Goal: Answer question/provide support

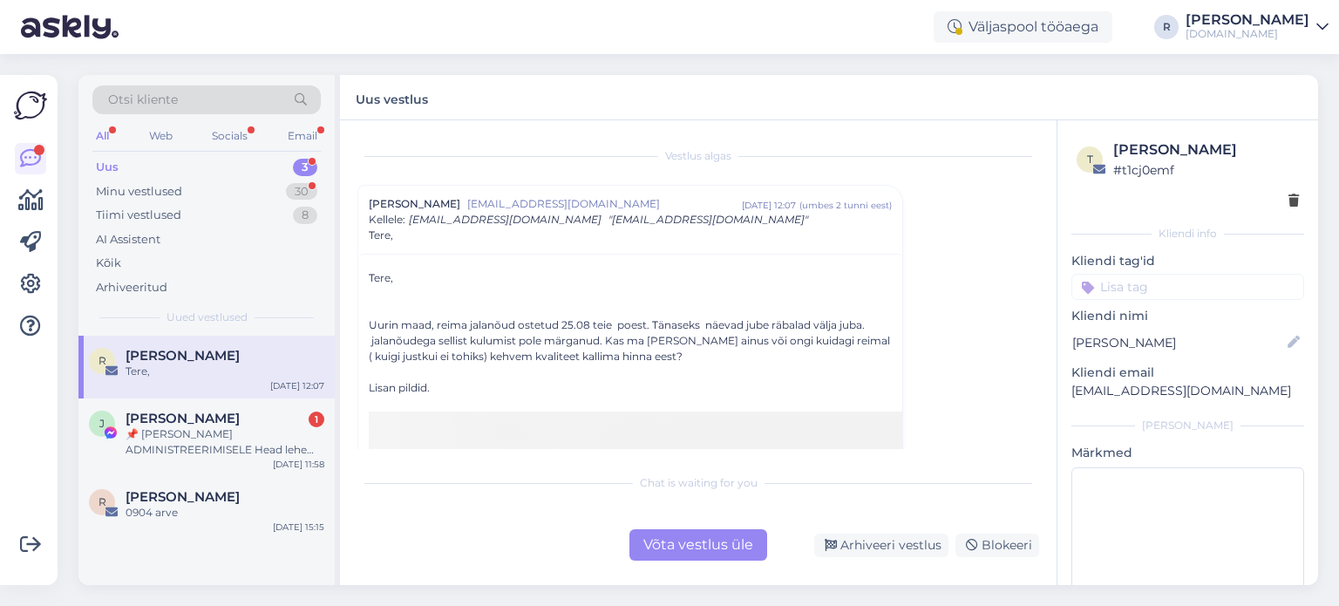
scroll to position [1220, 0]
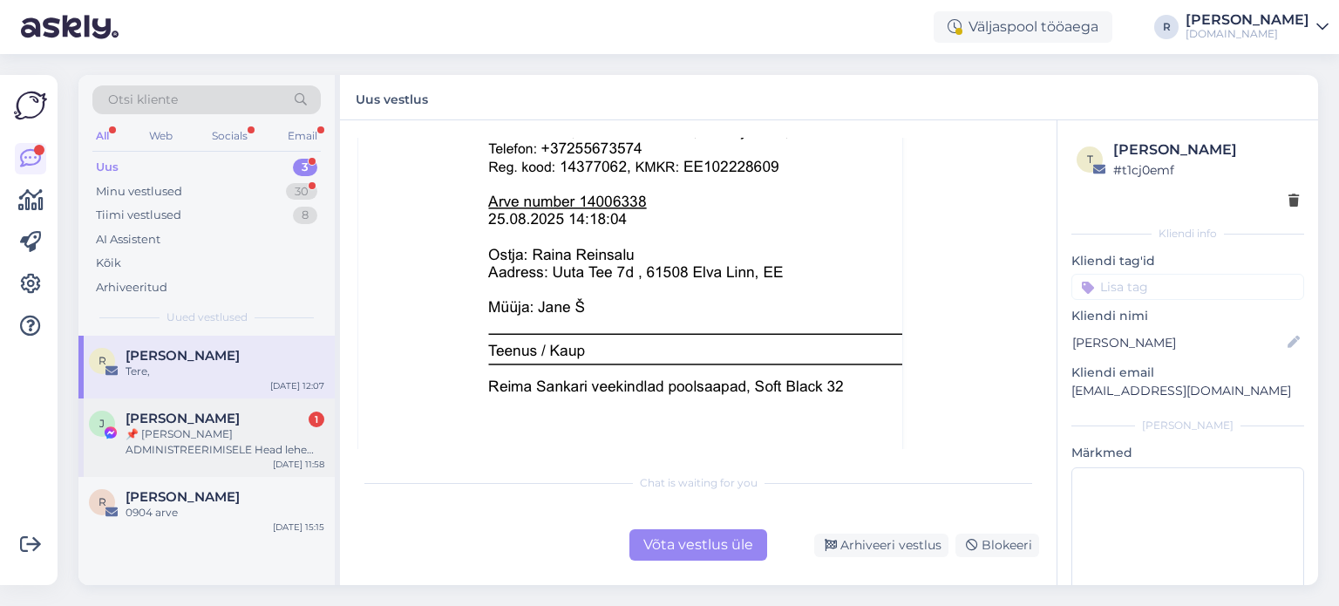
click at [218, 438] on div "📌 [PERSON_NAME] ADMINISTREERIMISELE Head lehe administraatorid Regulaarse üleva…" at bounding box center [224, 441] width 199 height 31
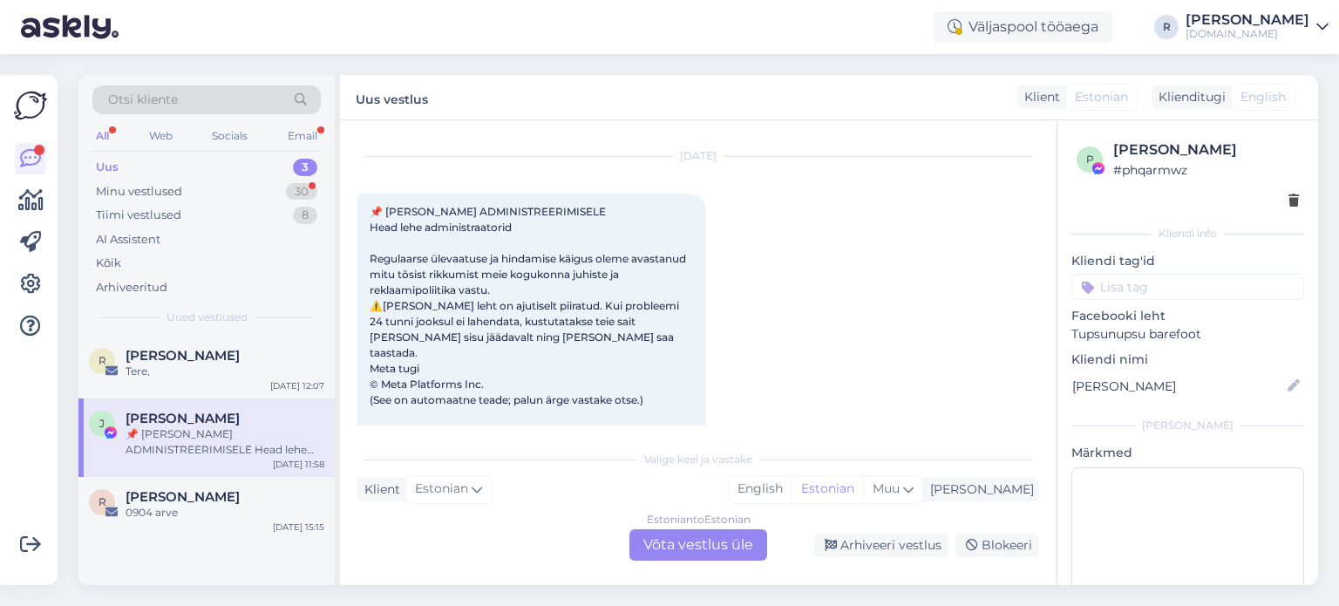
click at [1272, 201] on div at bounding box center [1187, 201] width 222 height 18
click at [1288, 199] on icon at bounding box center [1293, 201] width 10 height 12
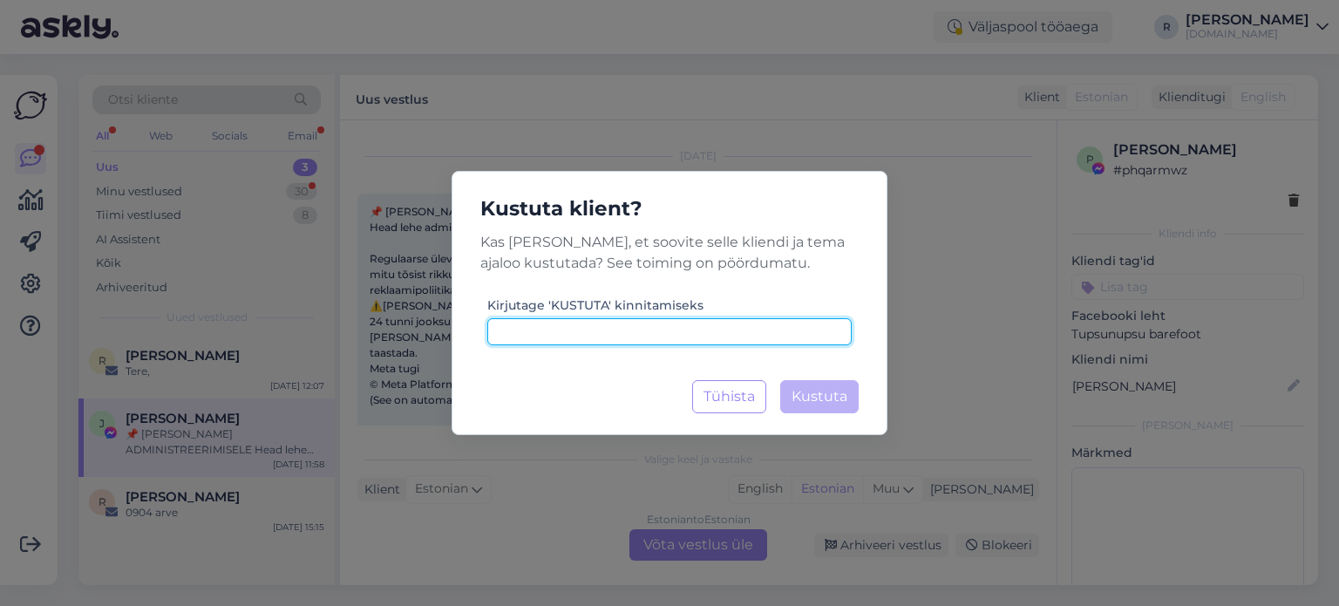
click at [593, 330] on input at bounding box center [669, 331] width 364 height 27
type input "kustuta"
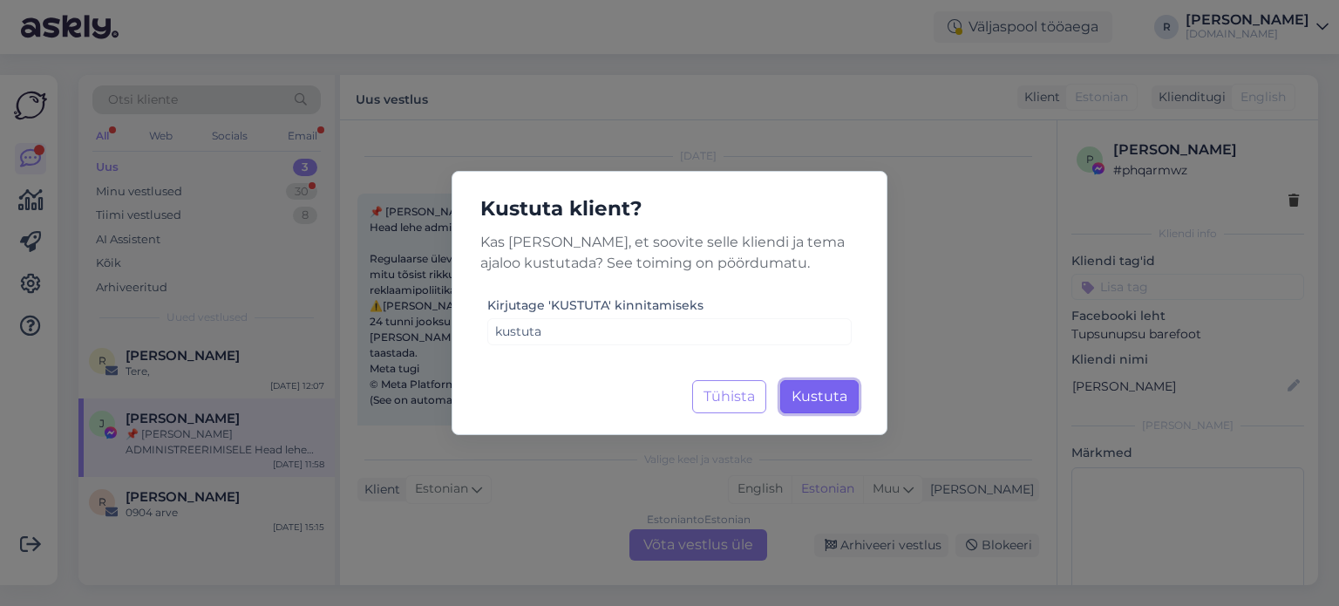
click at [833, 400] on span "Kustuta" at bounding box center [819, 396] width 56 height 17
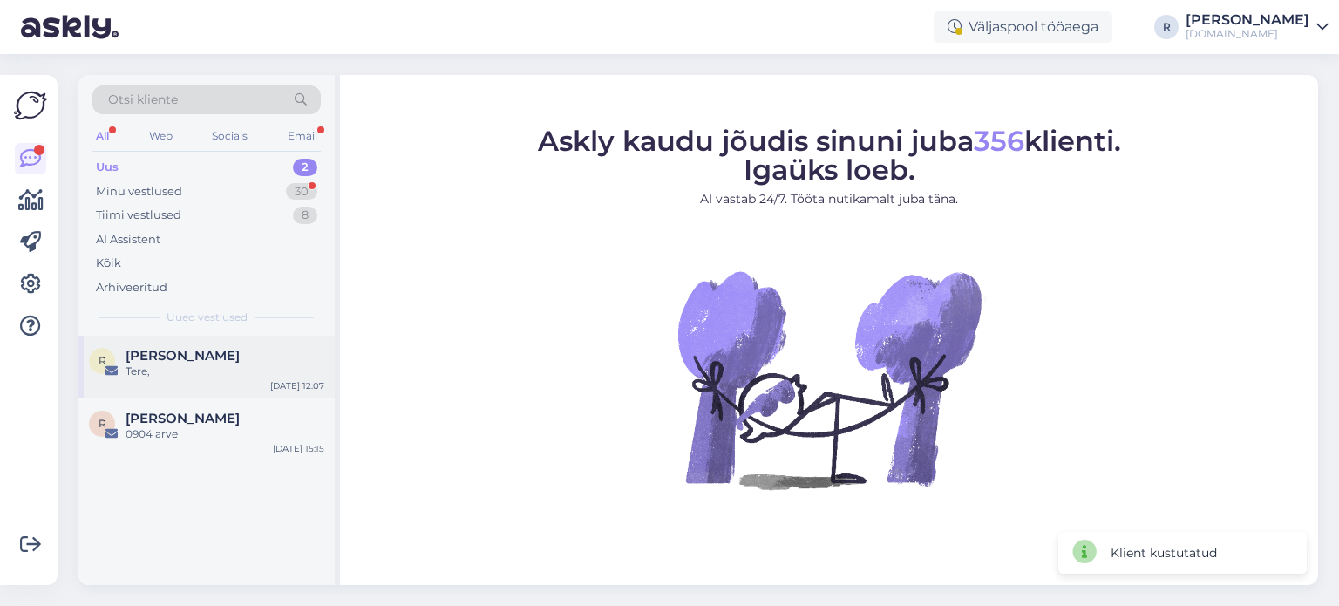
click at [170, 357] on span "[PERSON_NAME]" at bounding box center [182, 356] width 114 height 16
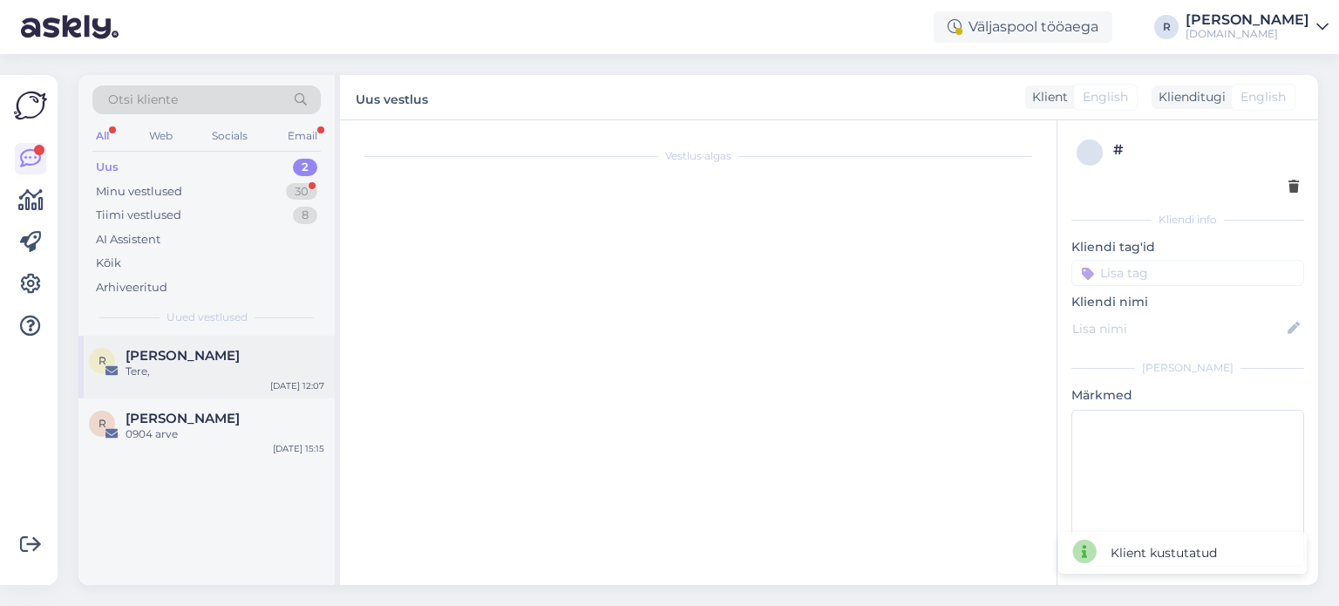
scroll to position [47, 0]
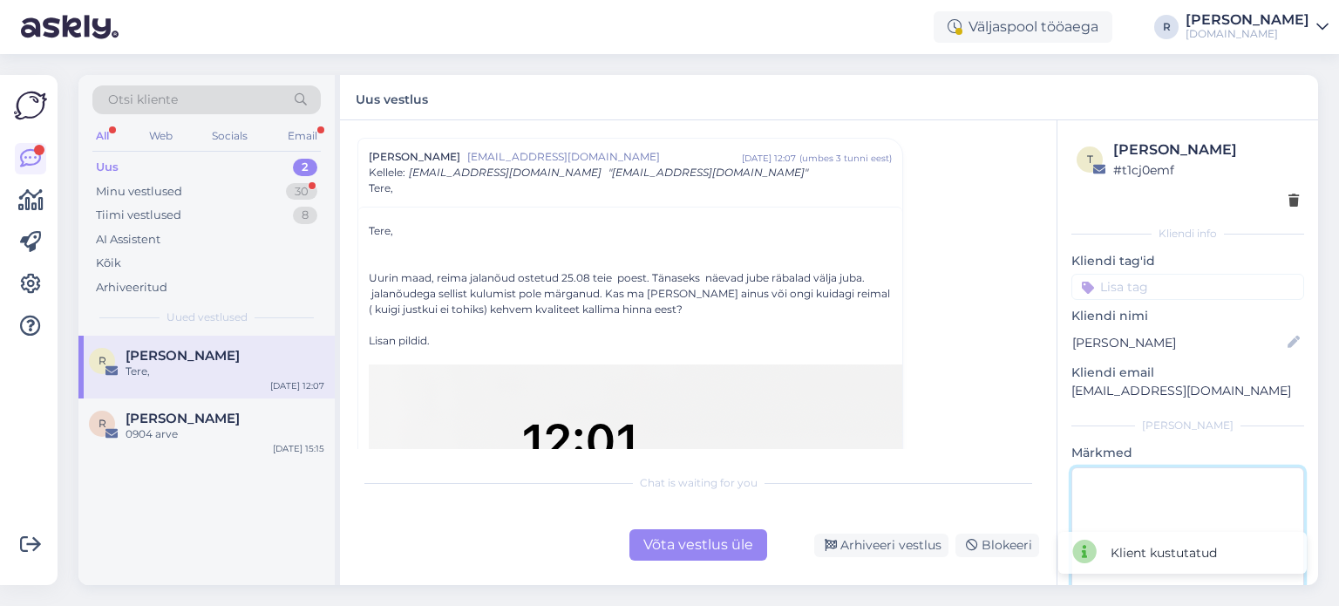
click at [1163, 488] on textarea at bounding box center [1187, 545] width 233 height 157
type textarea "vastatud"
click at [753, 510] on div "Chat is waiting for you Võta vestlus üle Arhiveeri vestlus Blokeeri" at bounding box center [698, 513] width 682 height 96
click at [717, 539] on div "Võta vestlus üle" at bounding box center [698, 544] width 138 height 31
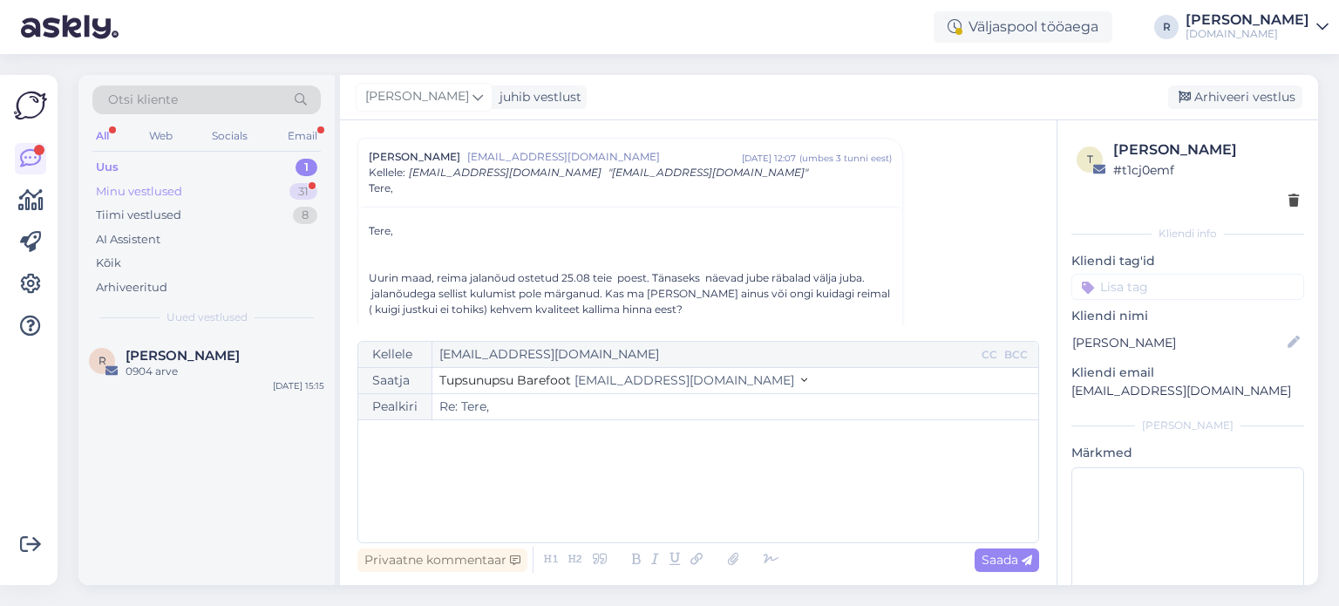
click at [153, 190] on div "Minu vestlused" at bounding box center [139, 191] width 86 height 17
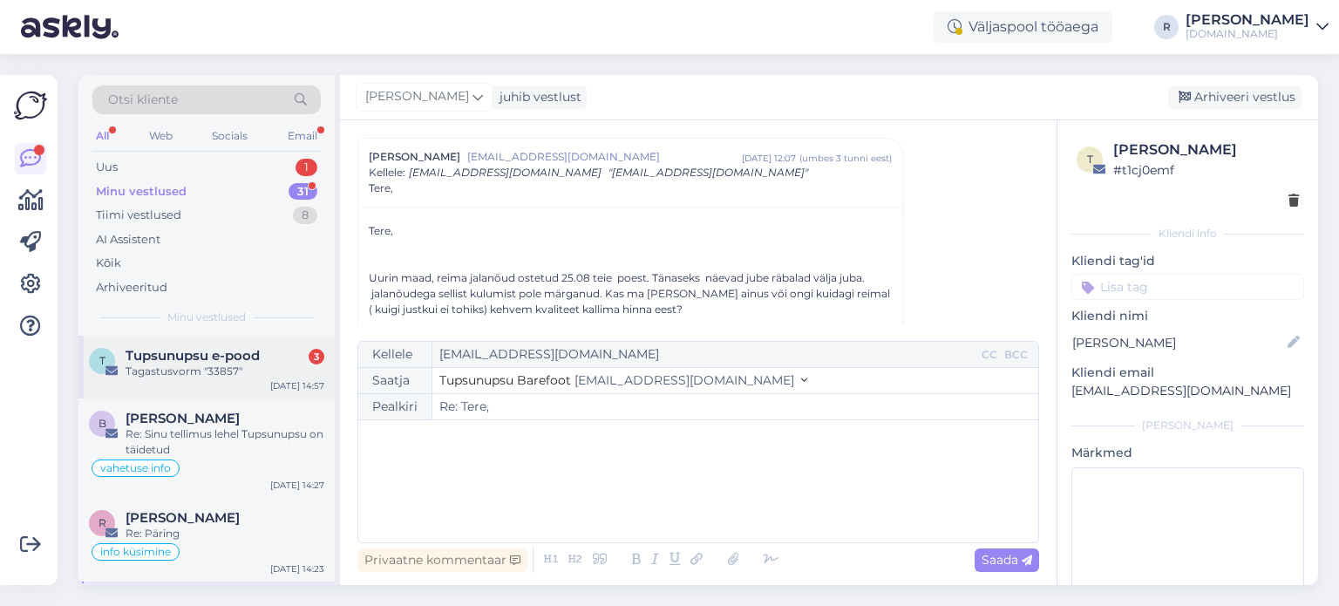
click at [171, 369] on div "Tagastusvorm "33857"" at bounding box center [224, 371] width 199 height 16
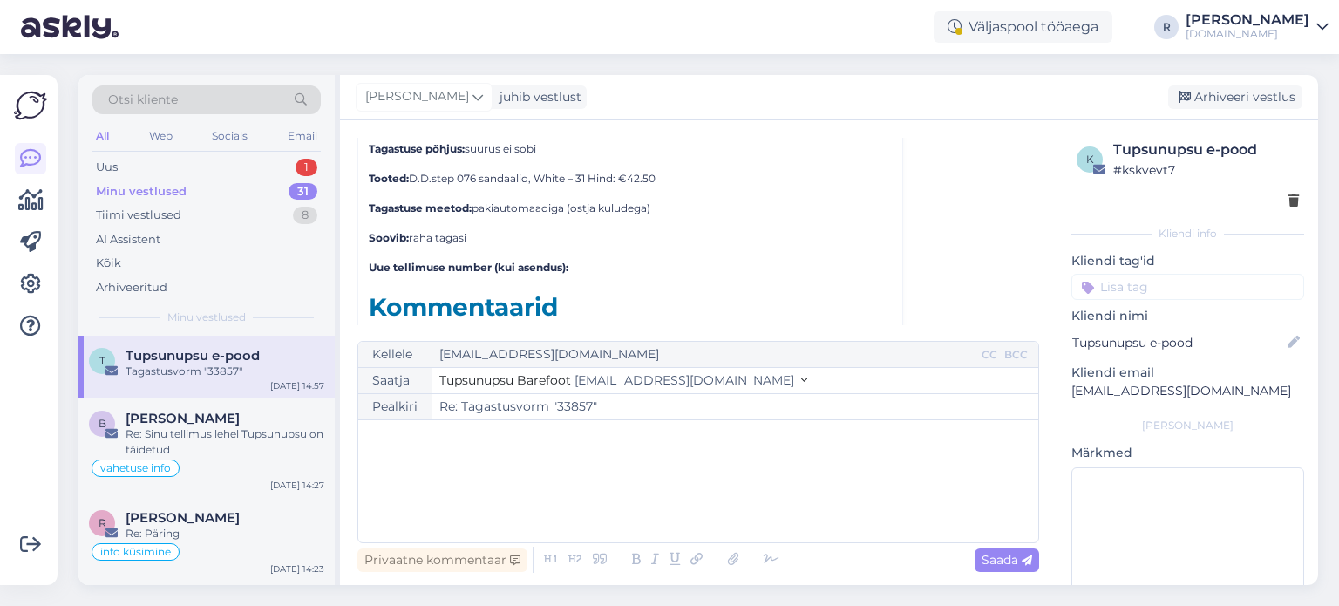
scroll to position [3179, 0]
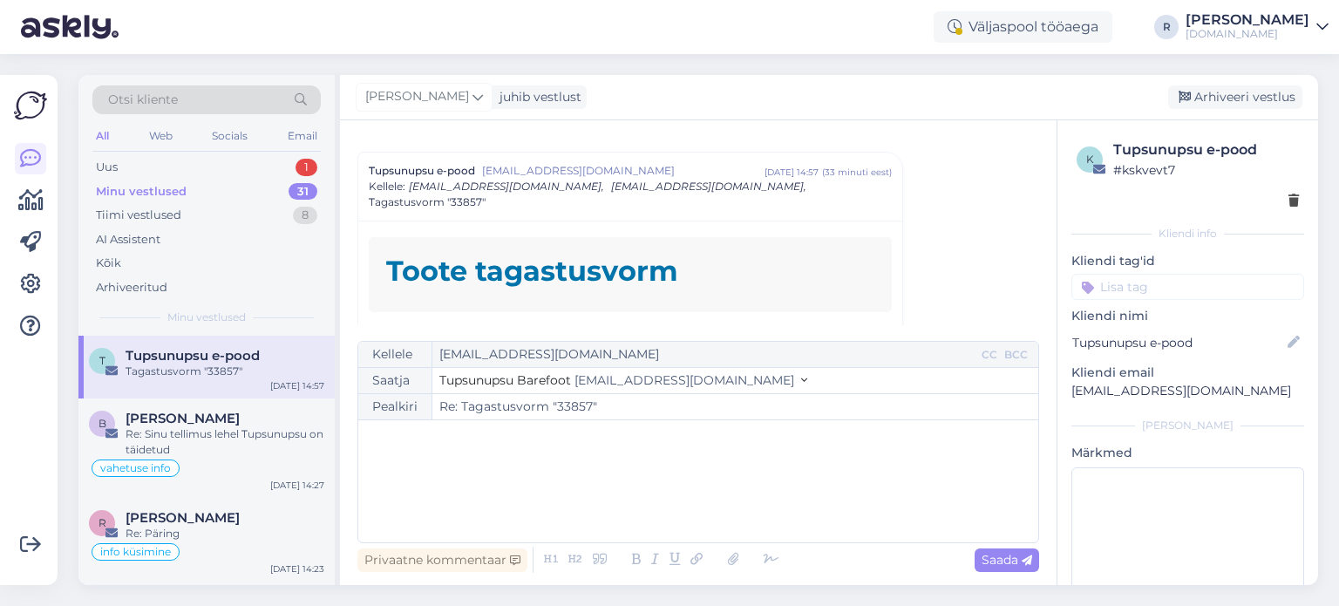
click at [630, 180] on span "[EMAIL_ADDRESS][DOMAIN_NAME]," at bounding box center [708, 186] width 195 height 13
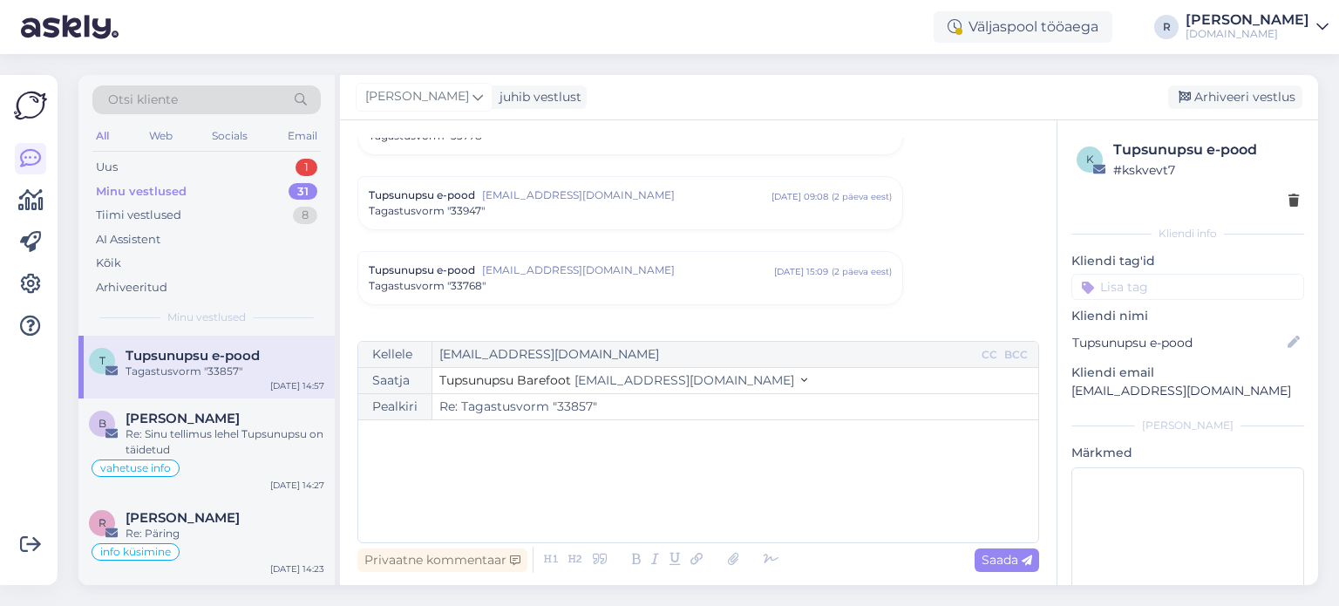
scroll to position [2247, 0]
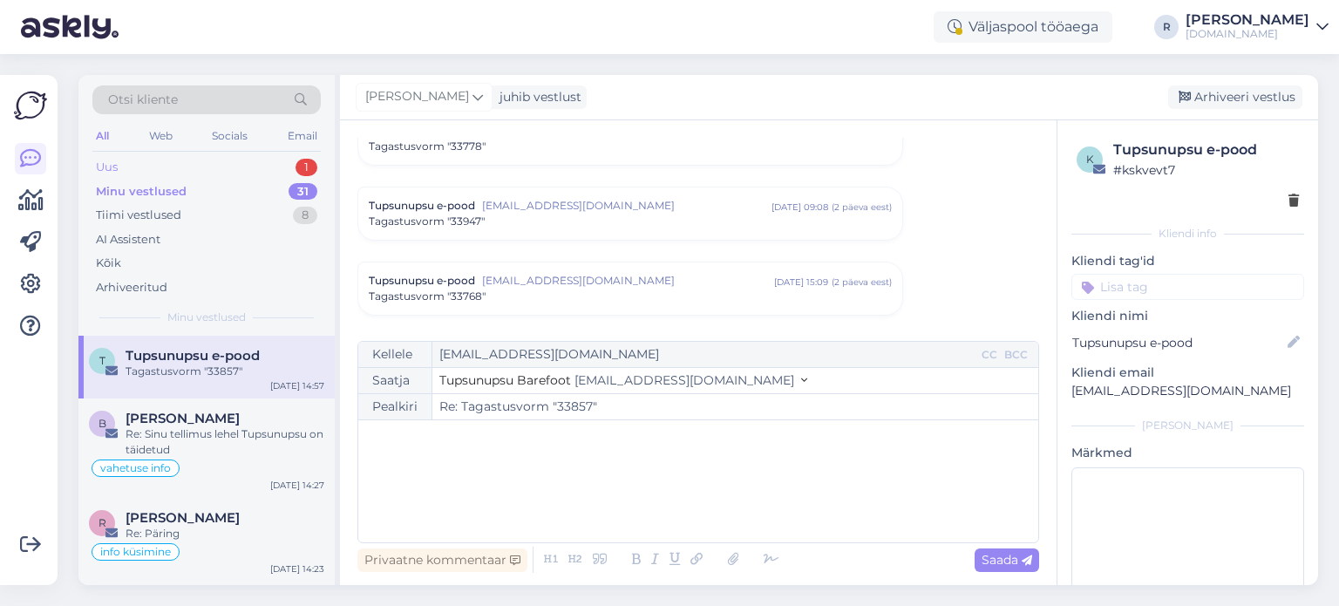
click at [122, 159] on div "Uus 1" at bounding box center [206, 167] width 228 height 24
